Goal: Navigation & Orientation: Find specific page/section

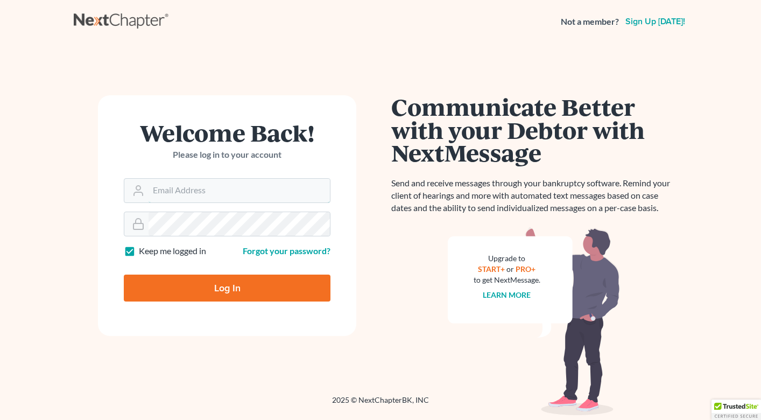
type input "[PERSON_NAME][EMAIL_ADDRESS][DOMAIN_NAME]"
click at [188, 280] on input "Log In" at bounding box center [227, 288] width 207 height 27
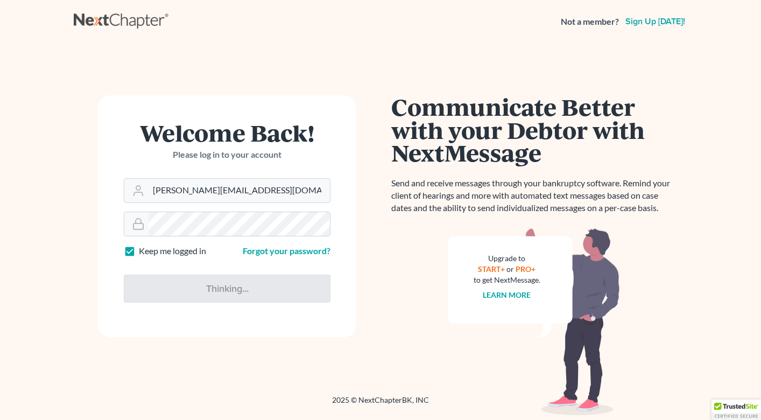
type input "Thinking..."
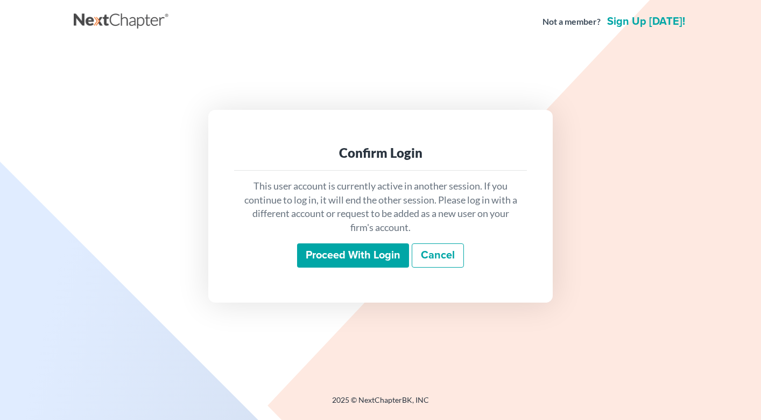
click at [321, 263] on input "Proceed with login" at bounding box center [353, 255] width 112 height 25
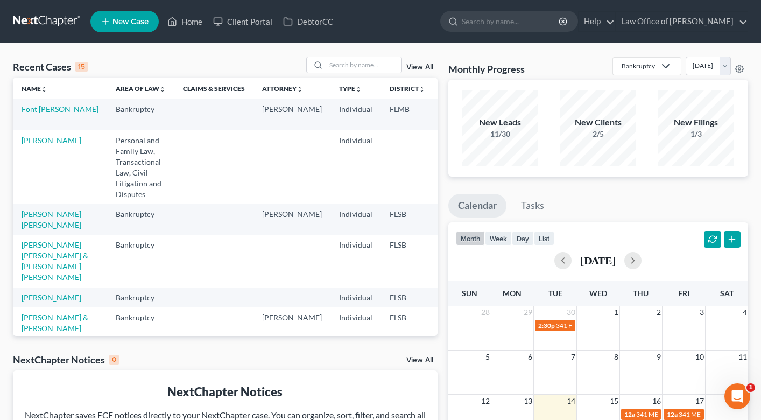
click at [33, 145] on link "Echavarria, Barbara" at bounding box center [52, 140] width 60 height 9
